Goal: Find specific page/section: Find specific page/section

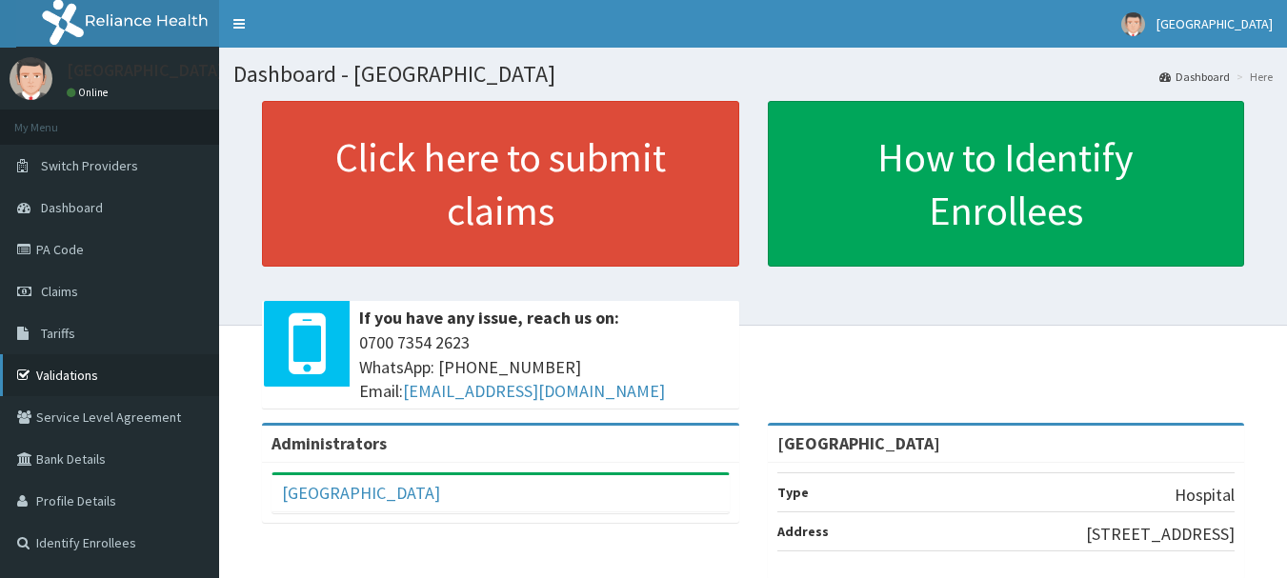
click at [69, 373] on link "Validations" at bounding box center [109, 375] width 219 height 42
click at [86, 198] on link "Dashboard" at bounding box center [109, 208] width 219 height 42
